Goal: Transaction & Acquisition: Purchase product/service

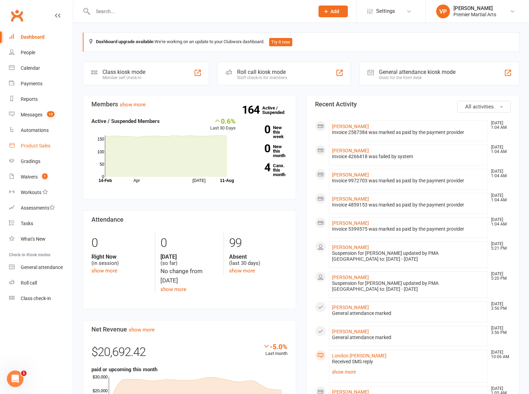
click at [35, 144] on div "Product Sales" at bounding box center [36, 146] width 30 height 6
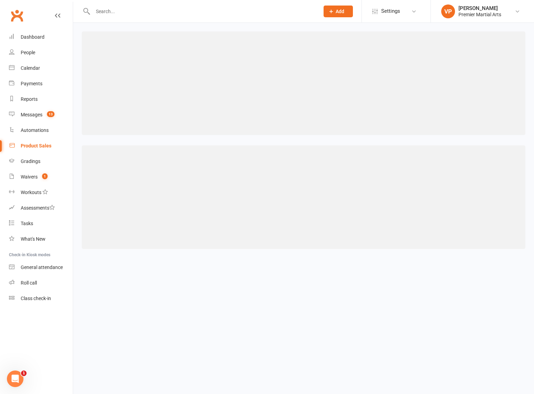
select select "100"
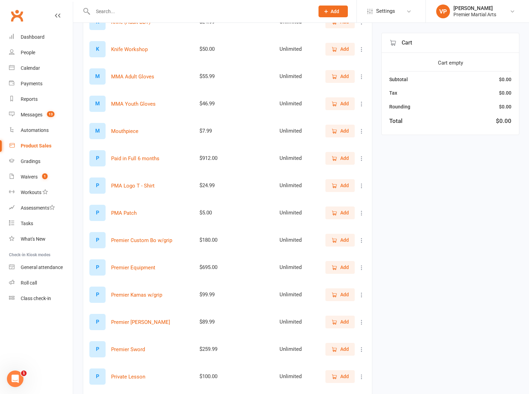
scroll to position [863, 0]
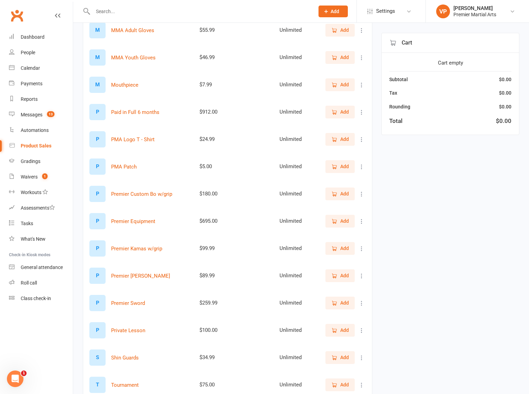
click at [338, 195] on span "Add" at bounding box center [340, 194] width 18 height 8
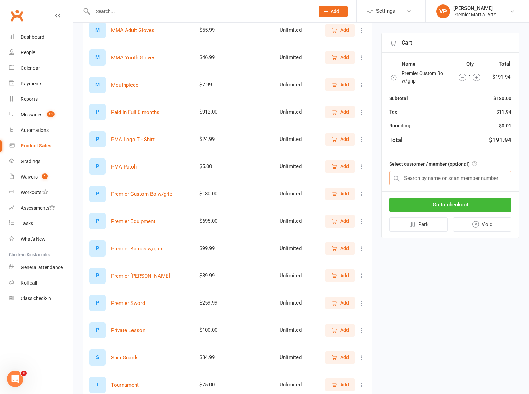
click at [426, 182] on input "text" at bounding box center [450, 178] width 122 height 14
click at [26, 51] on div "People" at bounding box center [28, 53] width 14 height 6
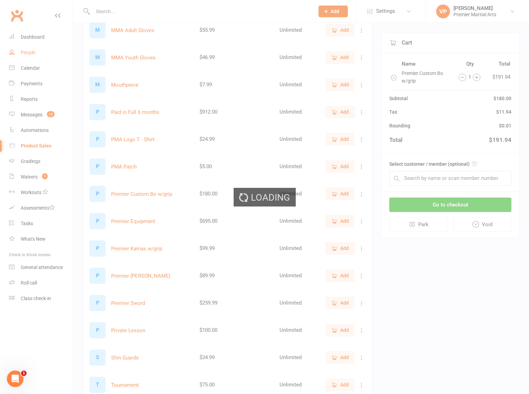
select select "100"
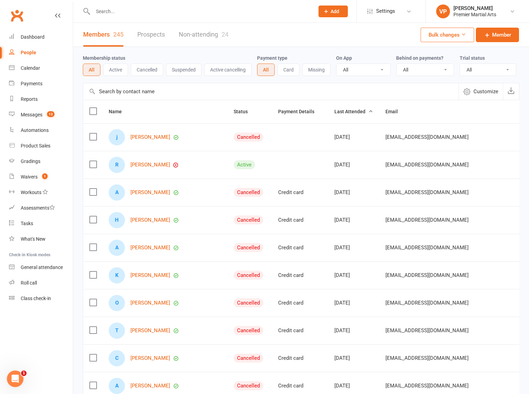
click at [109, 3] on div at bounding box center [196, 11] width 227 height 22
click at [104, 15] on input "text" at bounding box center [200, 12] width 219 height 10
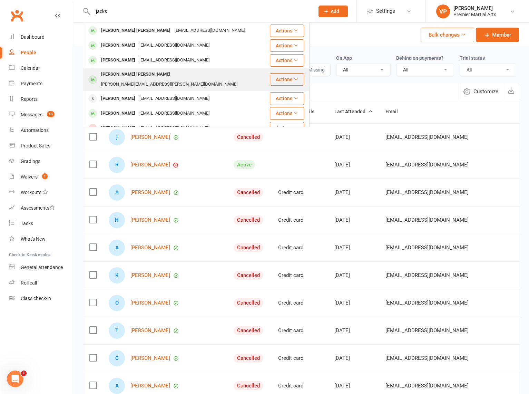
type input "jacks"
click at [113, 78] on div "[PERSON_NAME] [PERSON_NAME]" at bounding box center [136, 74] width 74 height 10
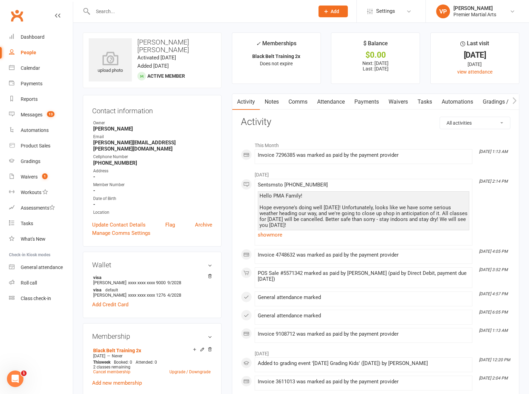
click at [364, 106] on link "Payments" at bounding box center [367, 102] width 34 height 16
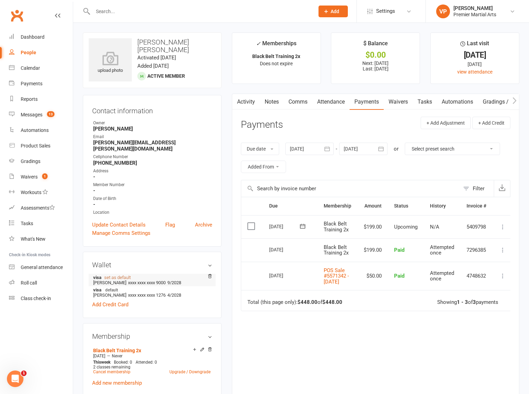
click at [113, 275] on link "set as default" at bounding box center [117, 277] width 27 height 5
click at [30, 146] on div "Product Sales" at bounding box center [36, 146] width 30 height 6
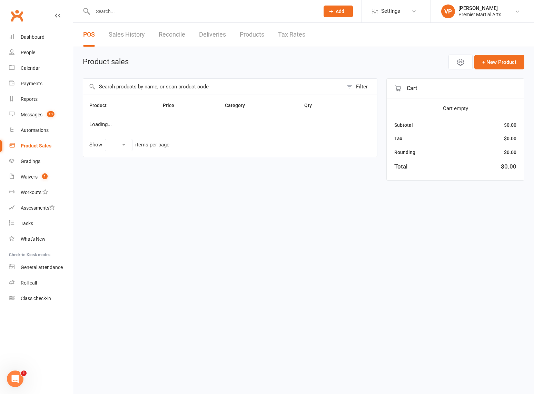
select select "100"
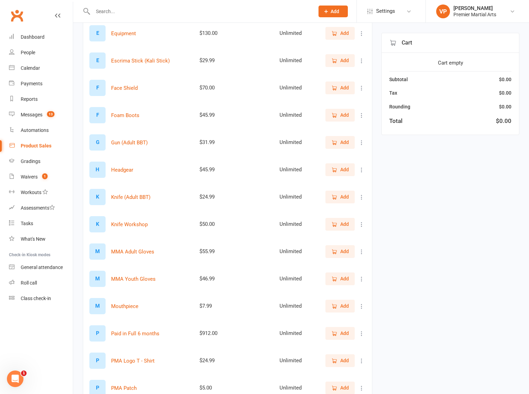
scroll to position [690, 0]
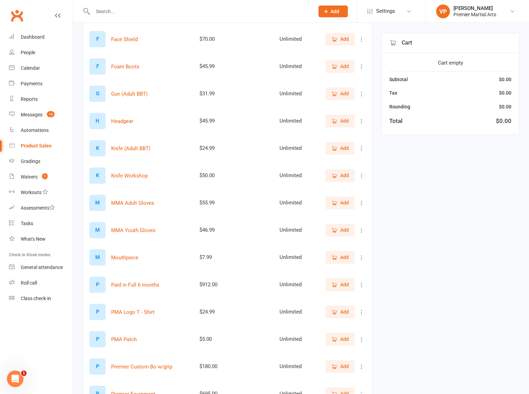
click at [342, 365] on span "Add" at bounding box center [344, 366] width 9 height 8
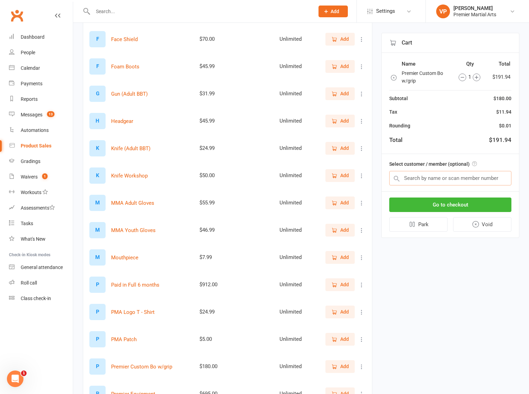
click at [418, 180] on input "text" at bounding box center [450, 178] width 122 height 14
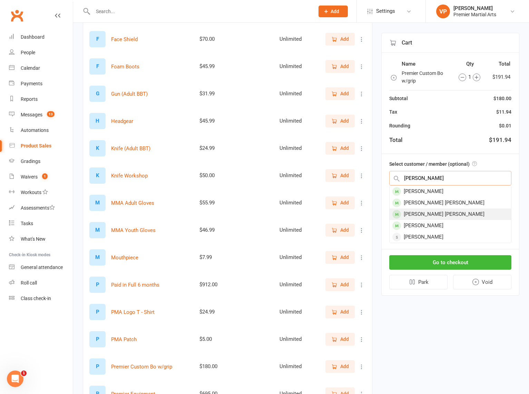
type input "jackson"
click at [440, 214] on div "[PERSON_NAME] [PERSON_NAME]" at bounding box center [451, 213] width 122 height 11
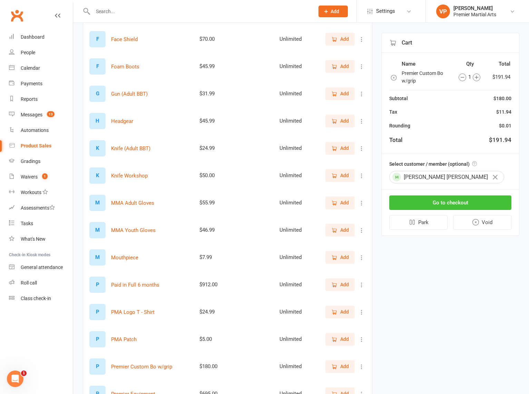
click at [432, 200] on button "Go to checkout" at bounding box center [450, 202] width 122 height 14
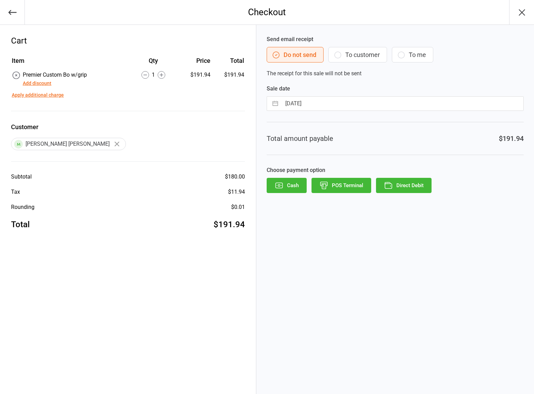
click button "Direct Debit"
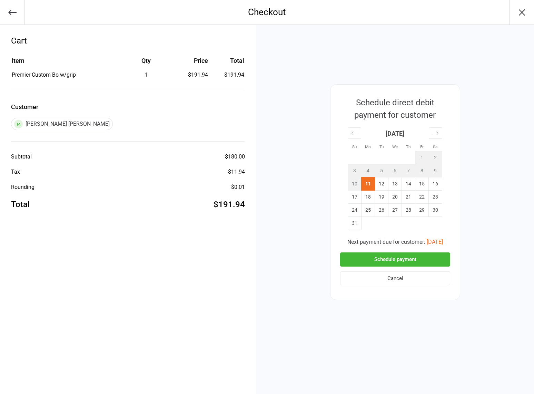
click button "Schedule payment"
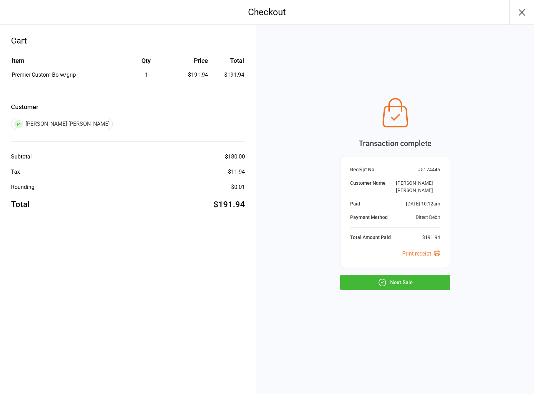
click button "Next Sale"
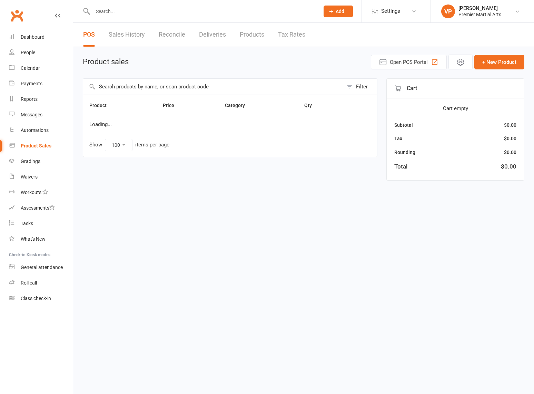
select select "100"
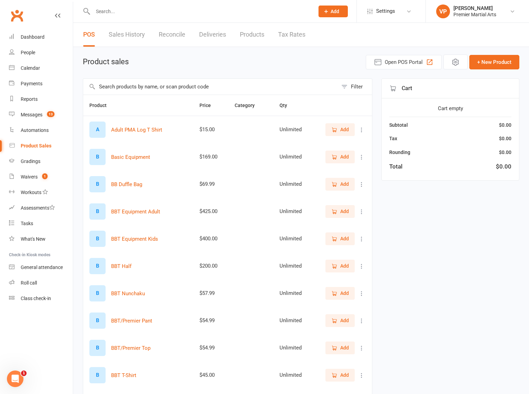
click at [117, 10] on input "text" at bounding box center [200, 12] width 219 height 10
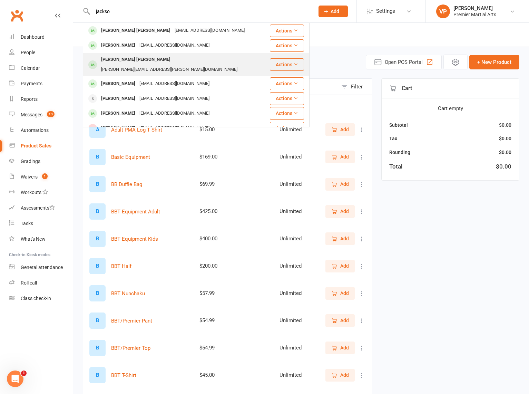
type input "jackso"
click at [116, 58] on div "[PERSON_NAME] [PERSON_NAME]" at bounding box center [136, 60] width 74 height 10
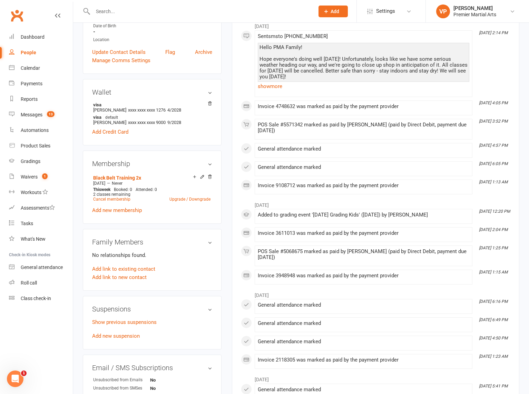
scroll to position [69, 0]
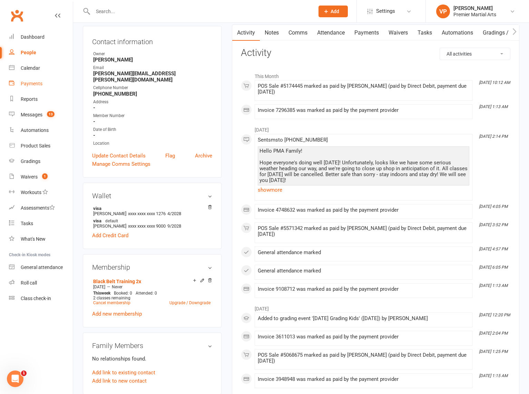
click at [31, 81] on div "Payments" at bounding box center [32, 84] width 22 height 6
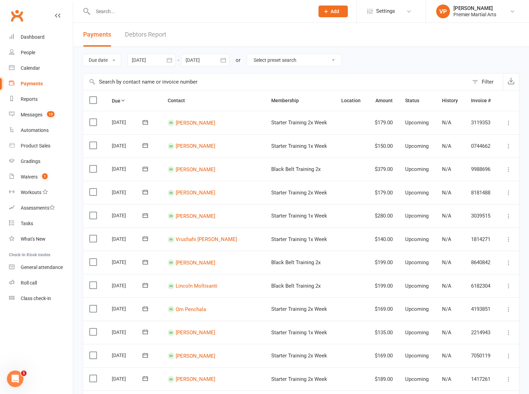
click at [171, 59] on icon "button" at bounding box center [169, 60] width 7 height 7
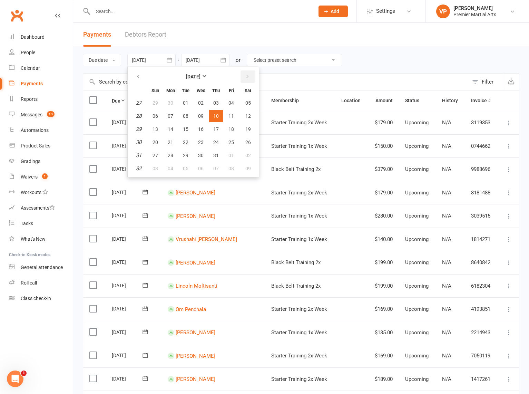
click at [248, 76] on icon "button" at bounding box center [247, 77] width 5 height 6
click at [172, 130] on span "11" at bounding box center [171, 129] width 6 height 6
type input "11 Aug 2025"
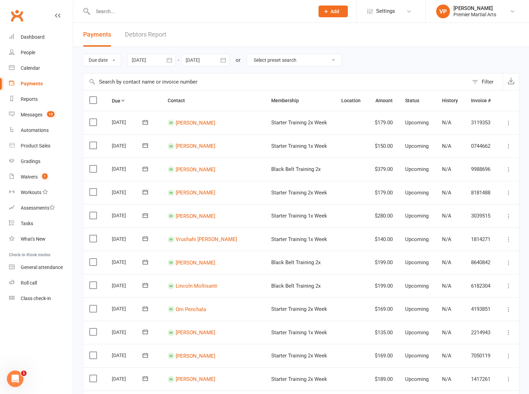
click at [225, 60] on icon "button" at bounding box center [223, 60] width 5 height 4
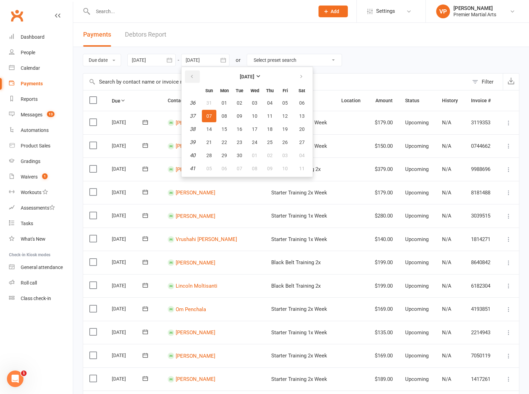
click at [189, 78] on button "button" at bounding box center [192, 76] width 15 height 12
click at [226, 129] on span "11" at bounding box center [225, 129] width 6 height 6
type input "[DATE]"
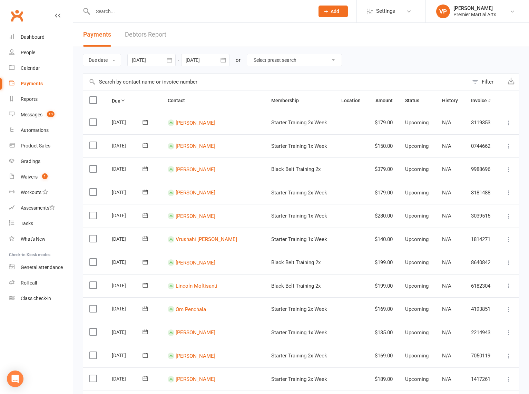
click at [169, 59] on icon "button" at bounding box center [169, 60] width 5 height 4
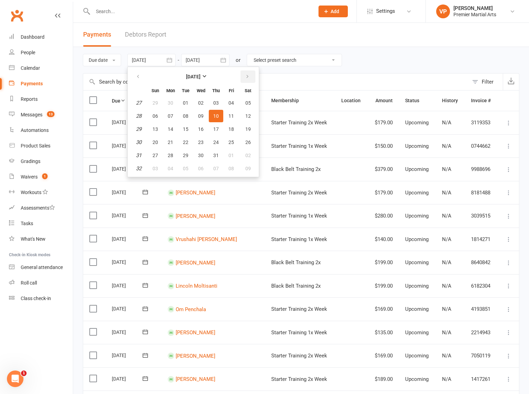
click at [251, 77] on button "button" at bounding box center [248, 76] width 15 height 12
click at [173, 129] on span "11" at bounding box center [171, 129] width 6 height 6
type input "[DATE]"
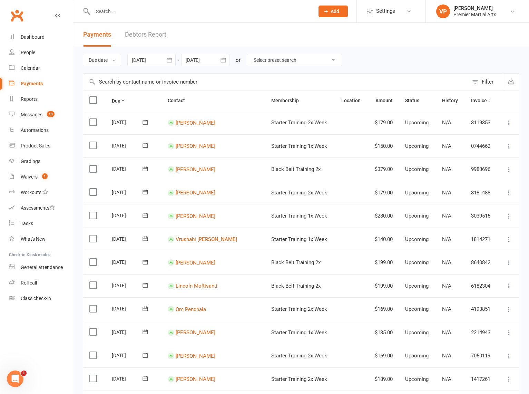
click at [229, 54] on div "Due date Due date Date paid Date failed 11 Aug 2025 August 2025 Sun Mon Tue Wed…" at bounding box center [301, 60] width 437 height 26
click at [224, 59] on icon "button" at bounding box center [223, 60] width 7 height 7
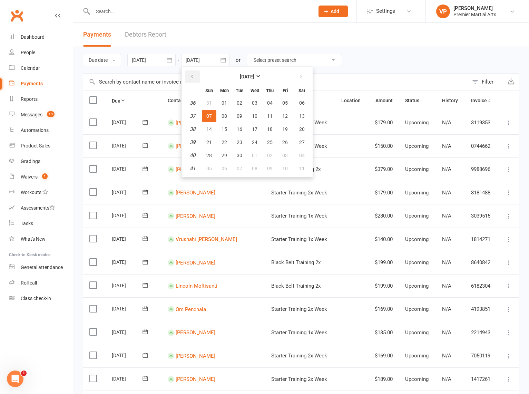
click at [189, 76] on button "button" at bounding box center [192, 76] width 15 height 12
click at [224, 128] on span "11" at bounding box center [225, 129] width 6 height 6
type input "11 Aug 2025"
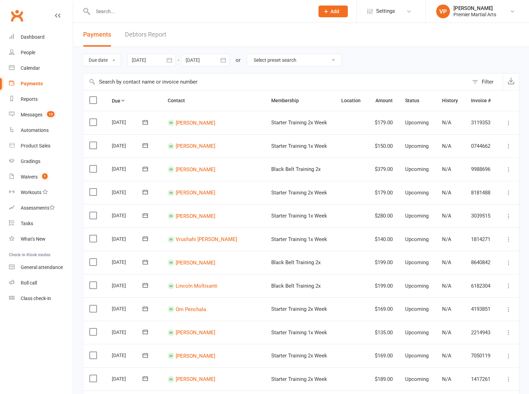
click at [155, 56] on div at bounding box center [151, 60] width 48 height 12
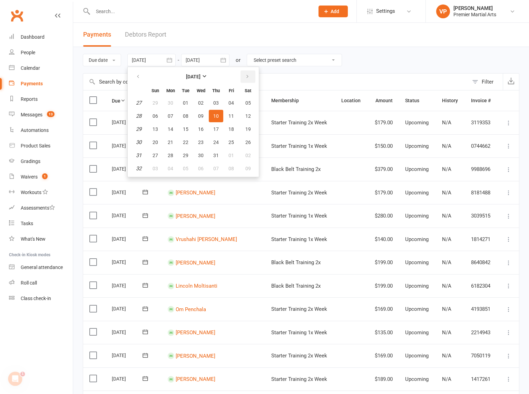
click at [245, 78] on button "button" at bounding box center [248, 76] width 15 height 12
drag, startPoint x: 173, startPoint y: 130, endPoint x: 274, endPoint y: 59, distance: 123.6
click at [173, 129] on span "11" at bounding box center [171, 129] width 6 height 6
type input "[DATE]"
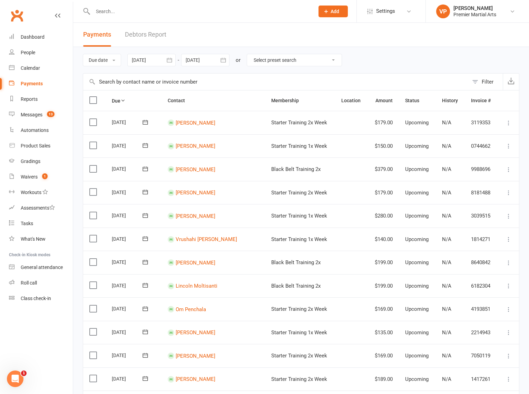
click at [194, 60] on div at bounding box center [205, 60] width 48 height 12
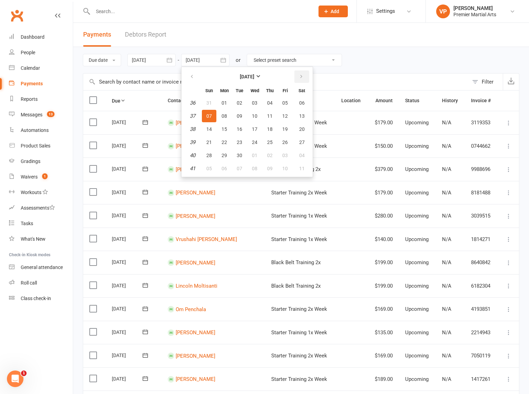
click at [300, 79] on icon "button" at bounding box center [301, 77] width 5 height 6
click at [299, 78] on button "button" at bounding box center [301, 76] width 15 height 12
click at [189, 71] on button "button" at bounding box center [192, 76] width 15 height 12
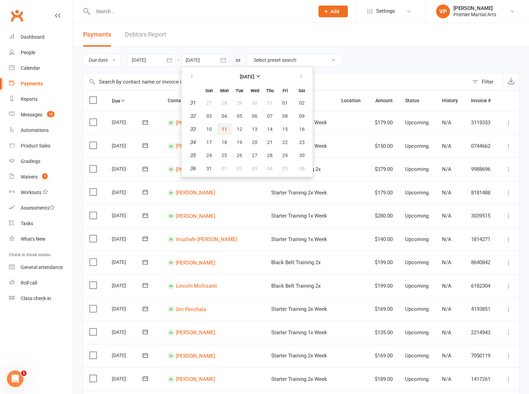
click at [223, 130] on span "11" at bounding box center [225, 129] width 6 height 6
type input "[DATE]"
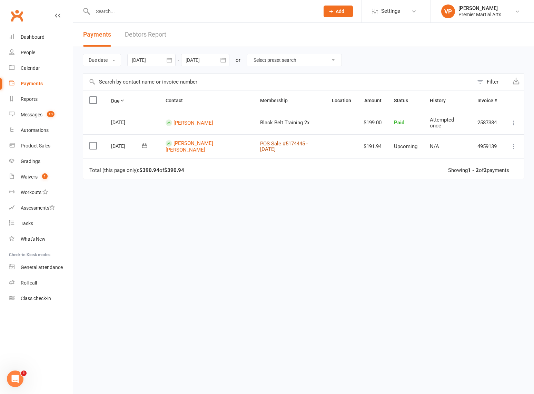
click at [263, 142] on link "POS Sale #5174445 - [DATE]" at bounding box center [284, 146] width 48 height 12
click at [27, 70] on div "Calendar" at bounding box center [30, 68] width 19 height 6
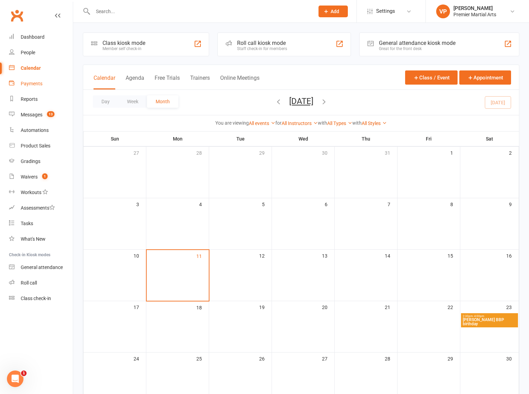
click at [28, 84] on div "Payments" at bounding box center [32, 84] width 22 height 6
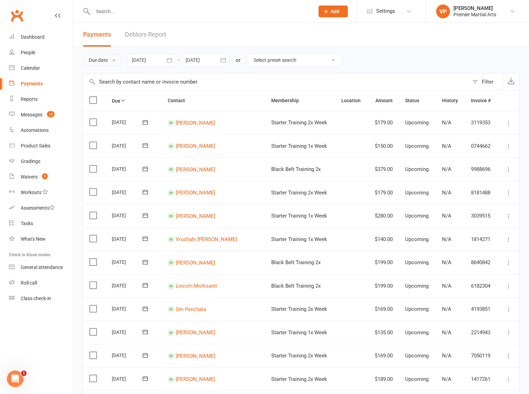
click at [98, 61] on button "Due date" at bounding box center [102, 60] width 38 height 12
click at [108, 90] on link "Date paid" at bounding box center [117, 89] width 68 height 14
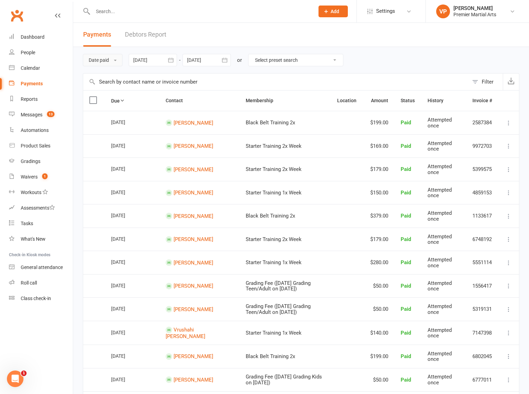
click at [108, 58] on button "Date paid" at bounding box center [103, 60] width 40 height 12
click at [104, 74] on link "Due date" at bounding box center [117, 76] width 68 height 14
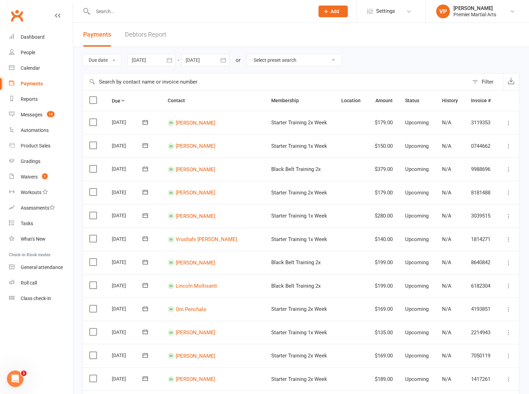
click at [156, 61] on div at bounding box center [151, 60] width 48 height 12
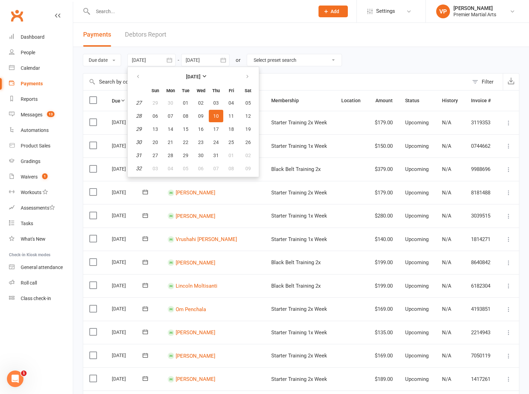
click at [215, 83] on th "[DATE]" at bounding box center [193, 76] width 90 height 15
click at [204, 73] on button "[DATE]" at bounding box center [193, 76] width 90 height 12
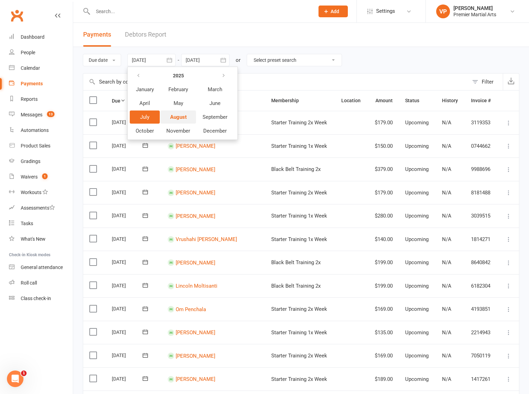
click at [178, 119] on span "August" at bounding box center [178, 117] width 17 height 6
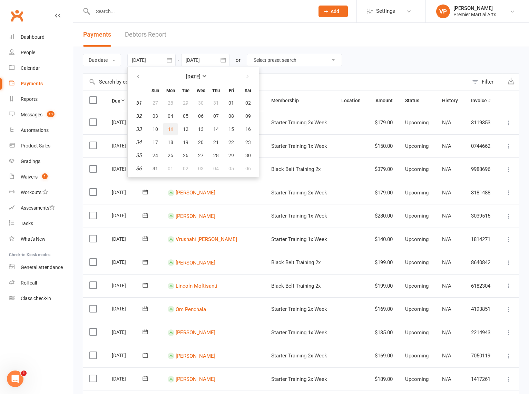
click at [172, 127] on span "11" at bounding box center [171, 129] width 6 height 6
type input "[DATE]"
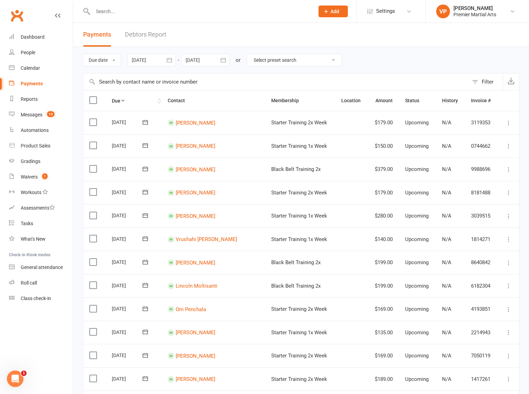
click at [113, 100] on th "Due" at bounding box center [134, 100] width 56 height 20
click at [169, 63] on icon "button" at bounding box center [169, 60] width 7 height 7
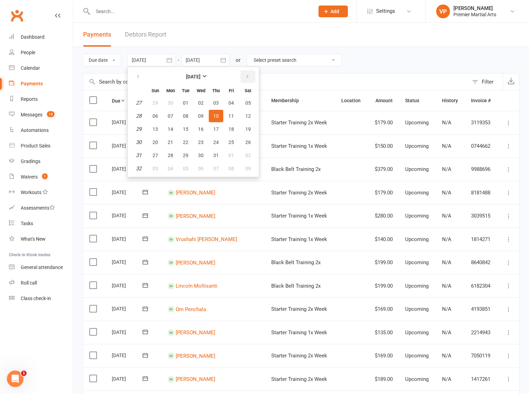
click at [250, 79] on icon "button" at bounding box center [247, 77] width 5 height 6
click at [171, 129] on span "11" at bounding box center [171, 129] width 6 height 6
type input "[DATE]"
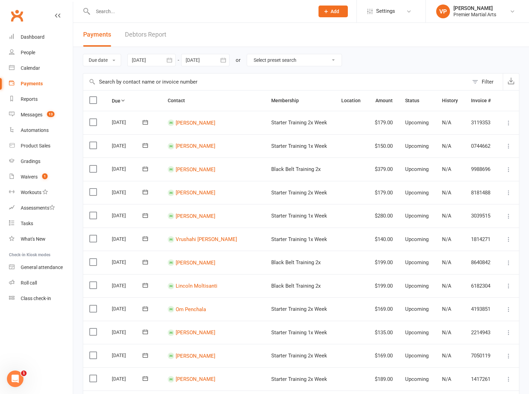
click at [220, 59] on button "button" at bounding box center [223, 60] width 12 height 12
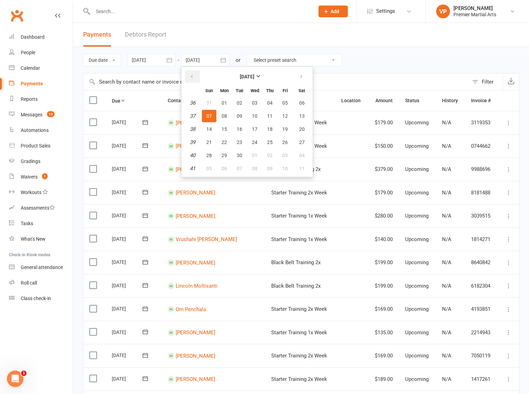
click at [190, 75] on button "button" at bounding box center [192, 76] width 15 height 12
click at [224, 126] on button "11" at bounding box center [224, 129] width 14 height 12
type input "[DATE]"
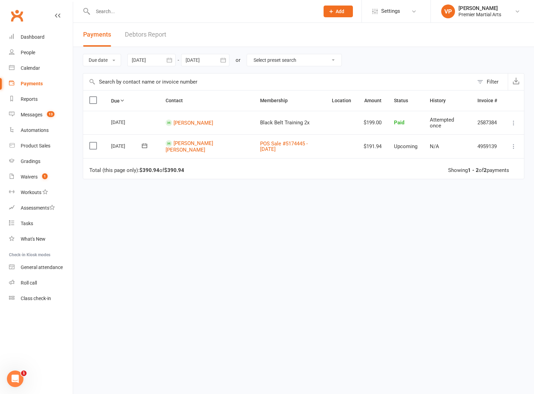
click at [113, 12] on input "text" at bounding box center [203, 12] width 224 height 10
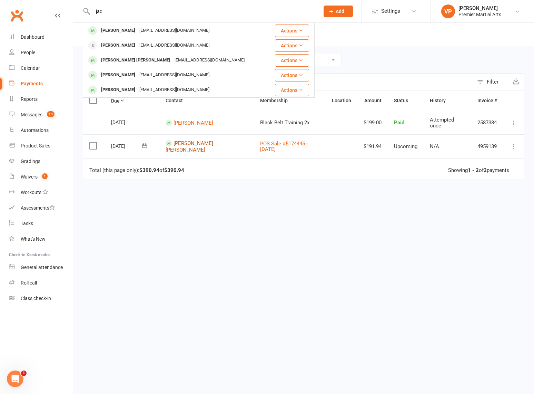
type input "jac"
click at [195, 142] on link "[PERSON_NAME] [PERSON_NAME]" at bounding box center [190, 146] width 48 height 13
